Goal: Navigation & Orientation: Find specific page/section

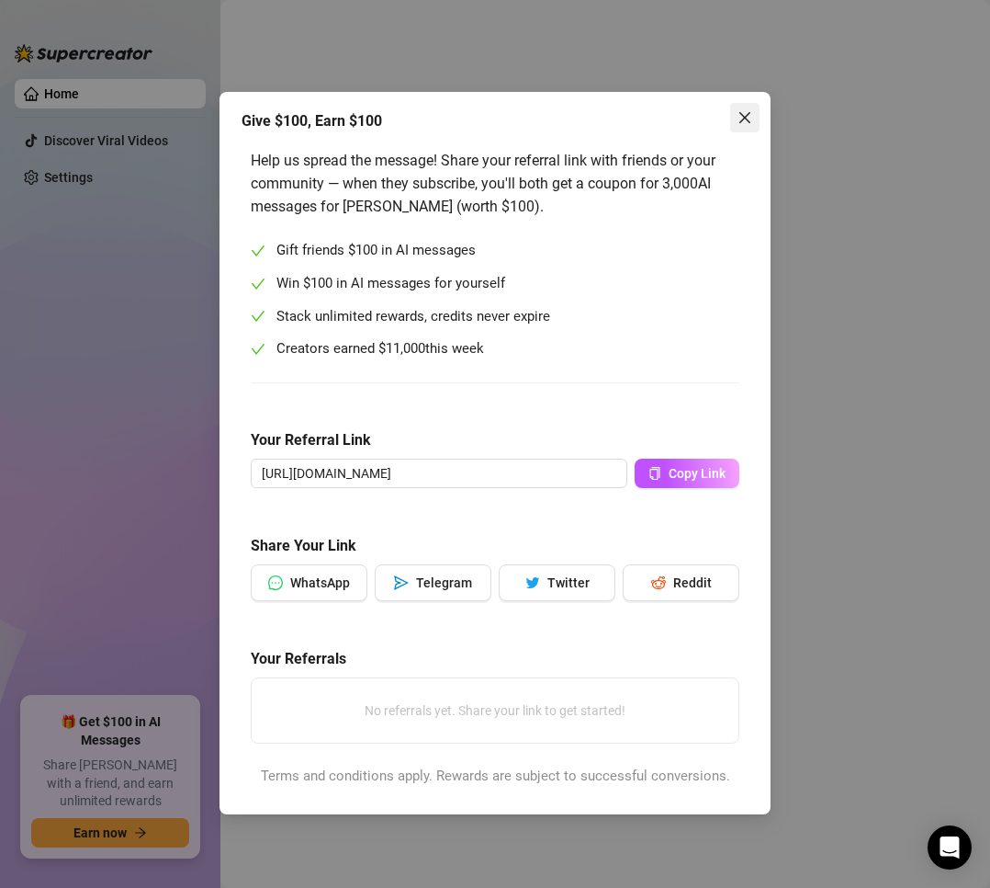
click at [735, 122] on span "Close" at bounding box center [744, 117] width 29 height 15
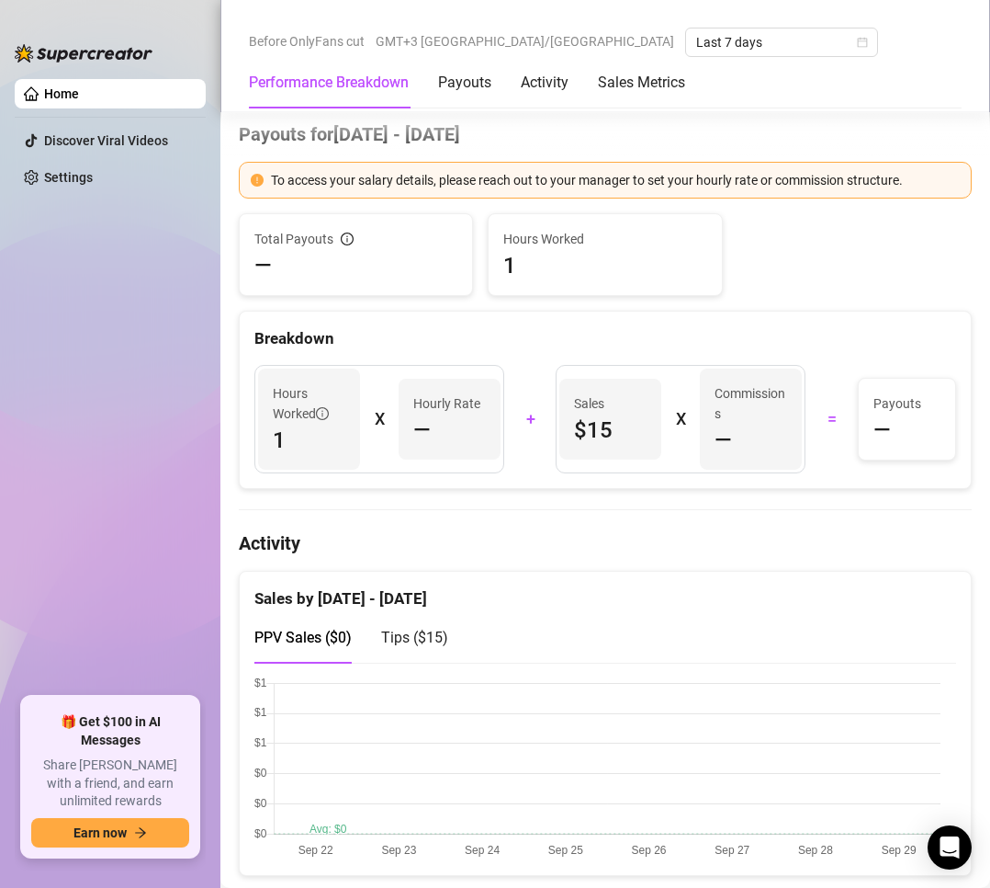
scroll to position [551, 0]
